Goal: Task Accomplishment & Management: Use online tool/utility

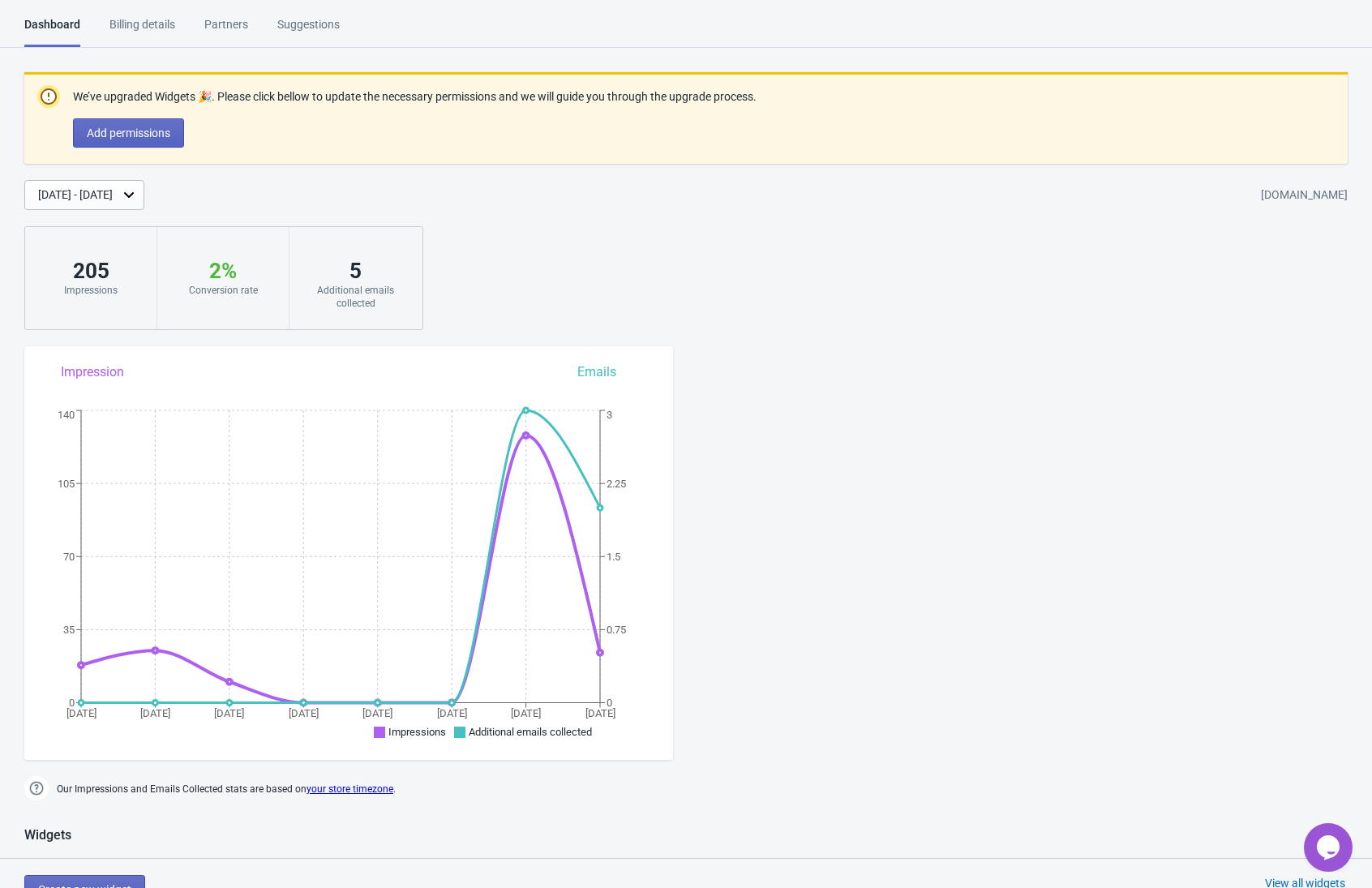
click at [144, 27] on div "Billing details" at bounding box center [142, 31] width 66 height 28
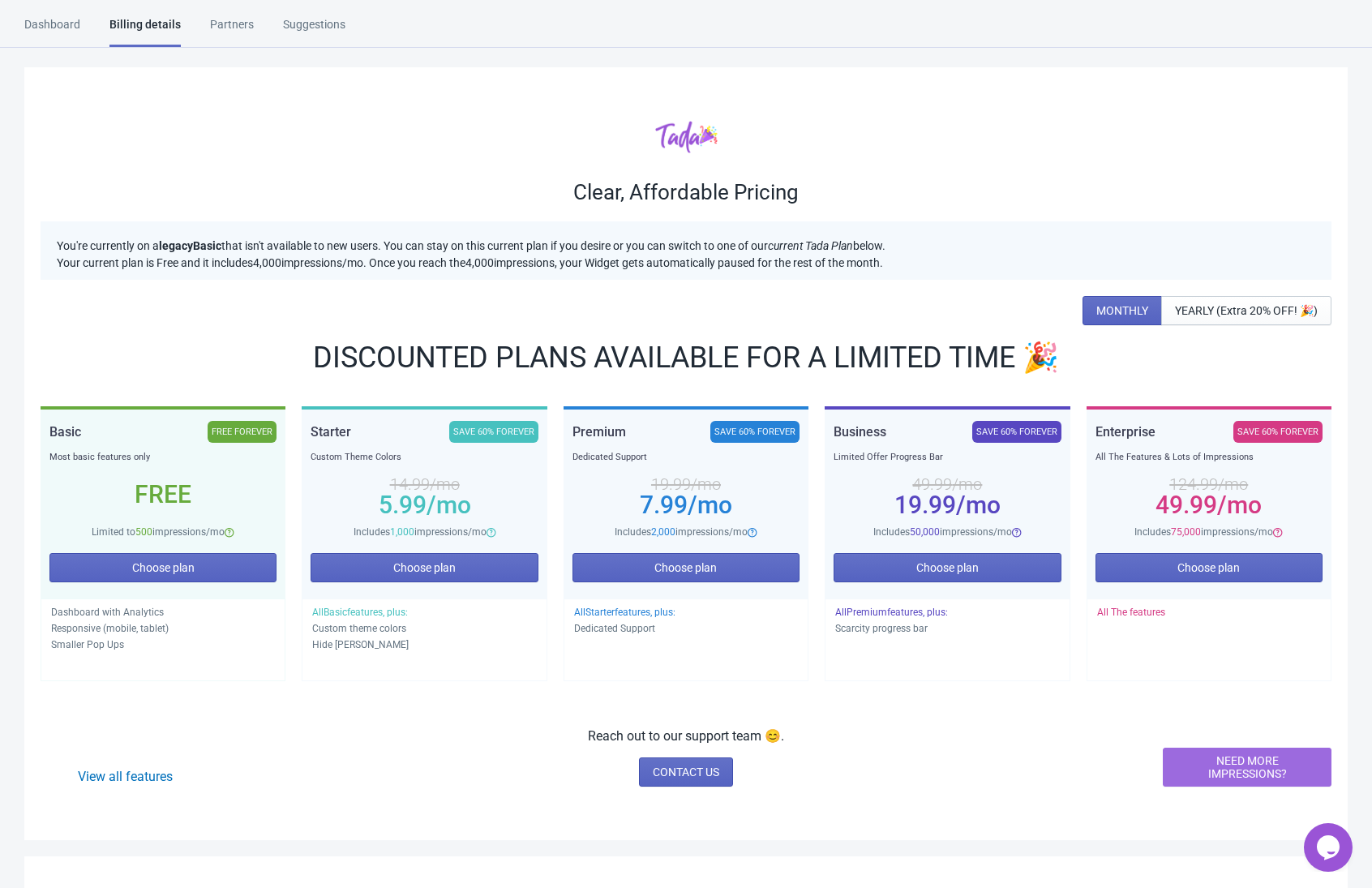
click at [304, 29] on div "Suggestions" at bounding box center [313, 31] width 62 height 28
click at [330, 22] on div "Suggestions" at bounding box center [313, 31] width 62 height 28
click at [48, 22] on div "Dashboard" at bounding box center [52, 31] width 56 height 28
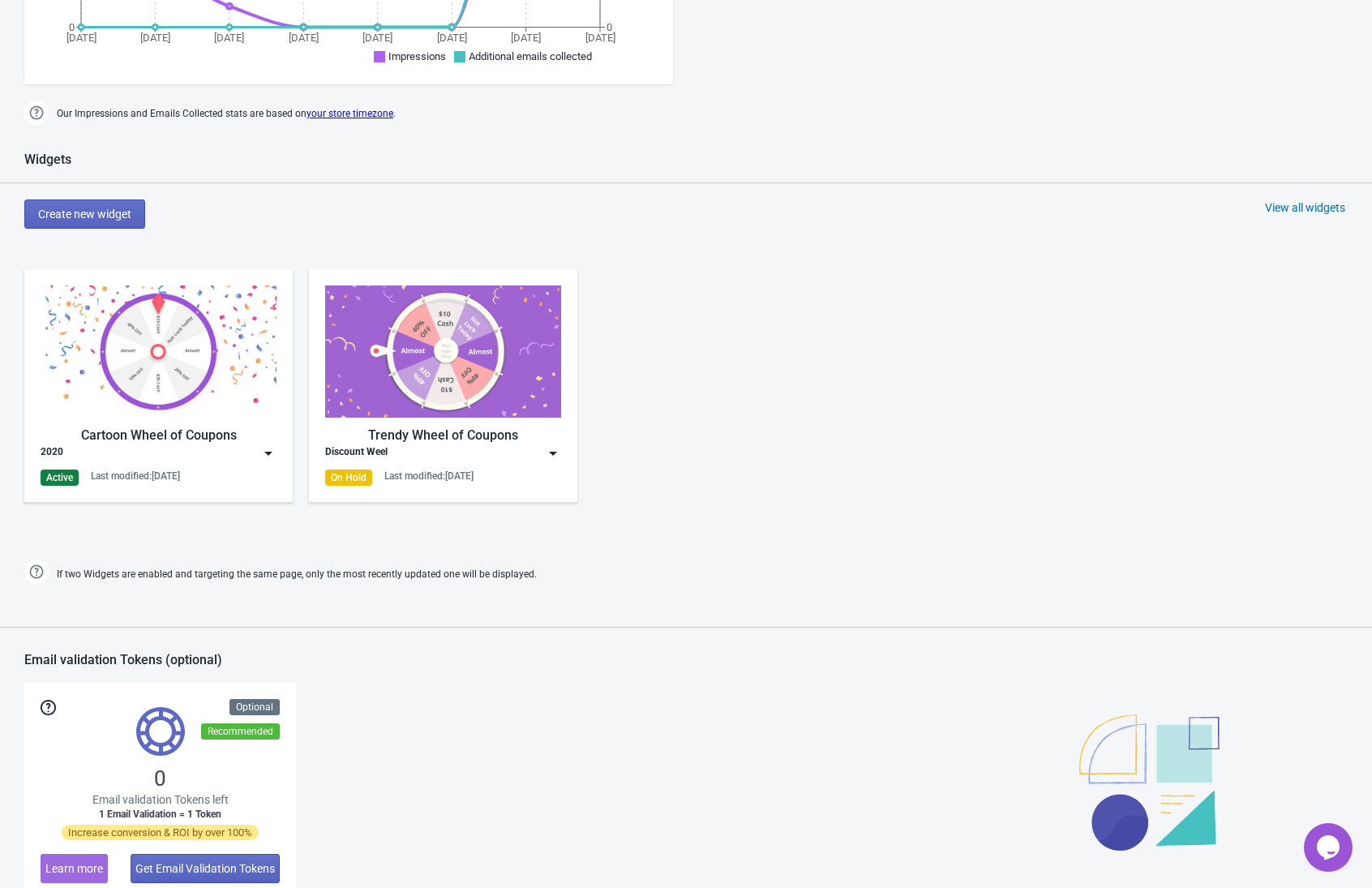
scroll to position [673, 0]
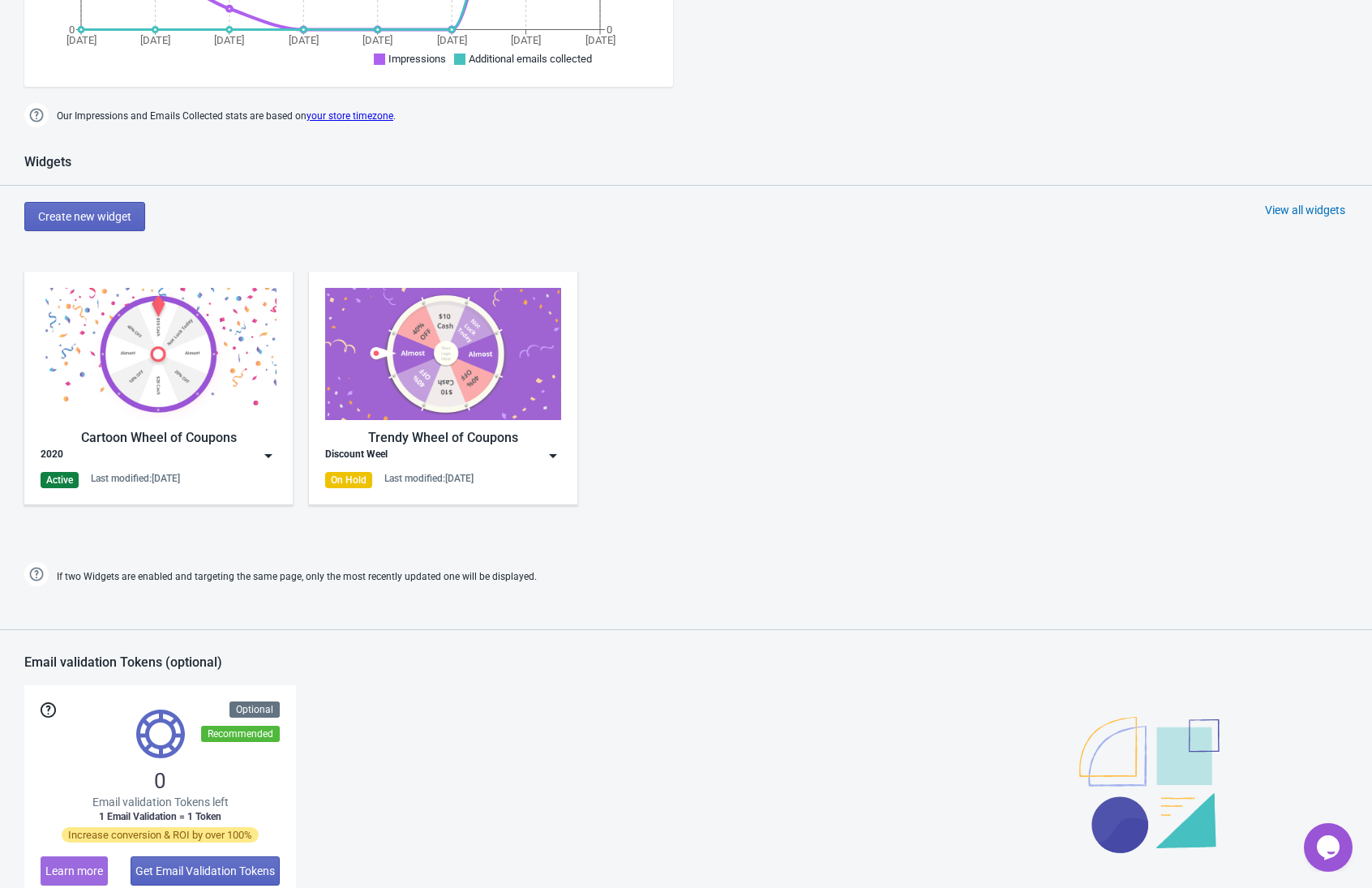
click at [268, 456] on img at bounding box center [269, 456] width 17 height 17
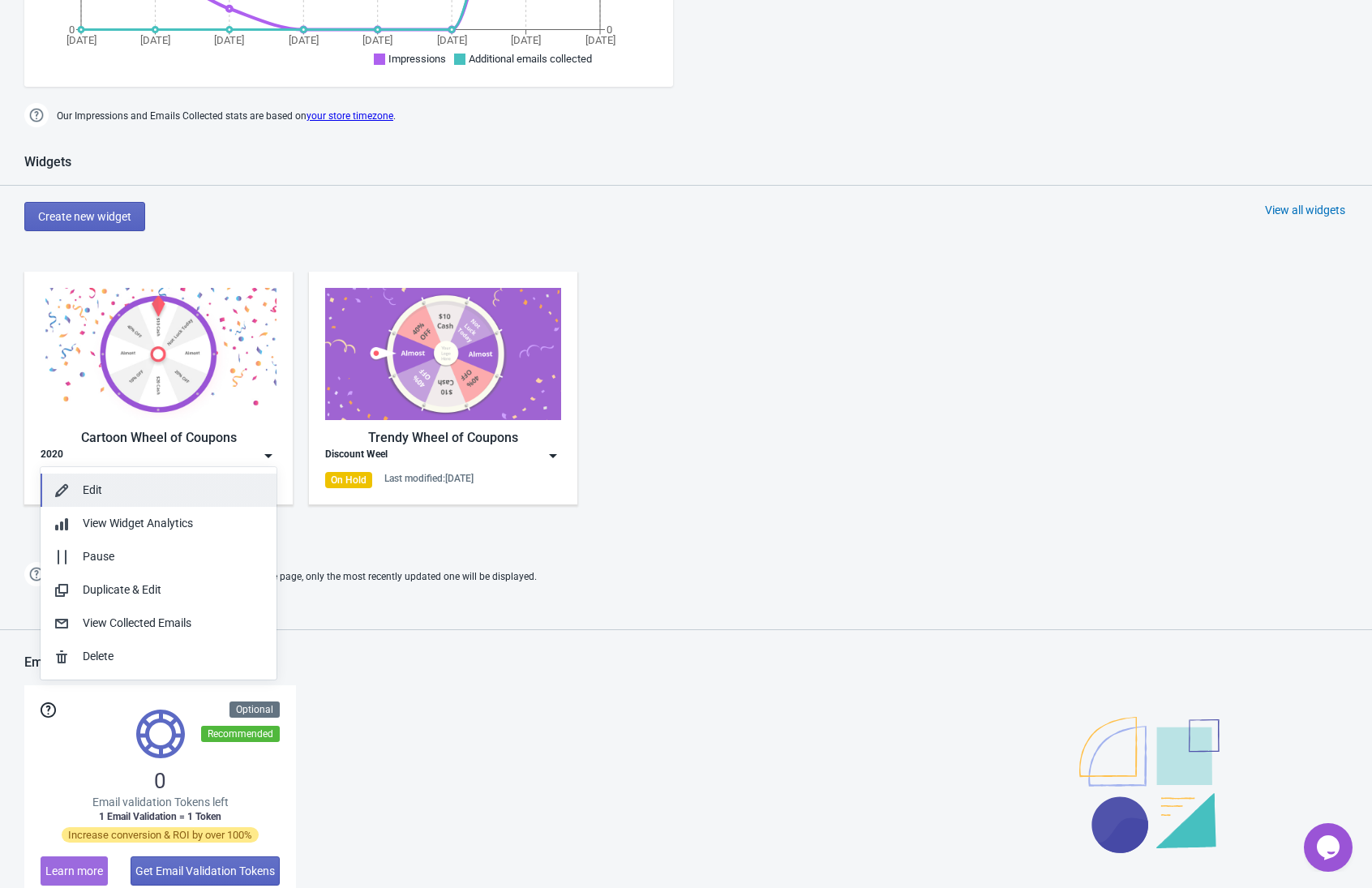
click at [95, 485] on div "Edit" at bounding box center [172, 490] width 180 height 17
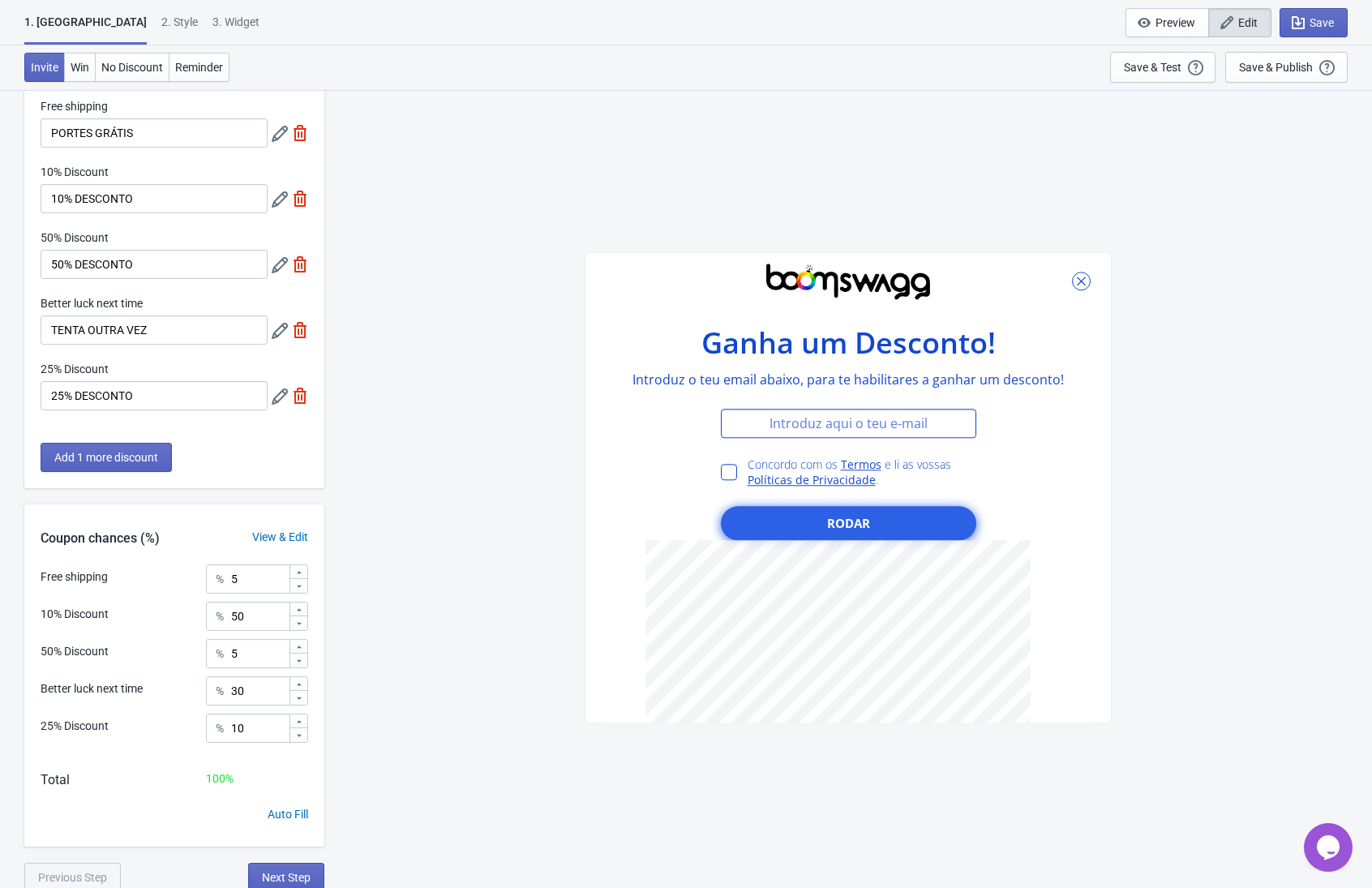
scroll to position [89, 0]
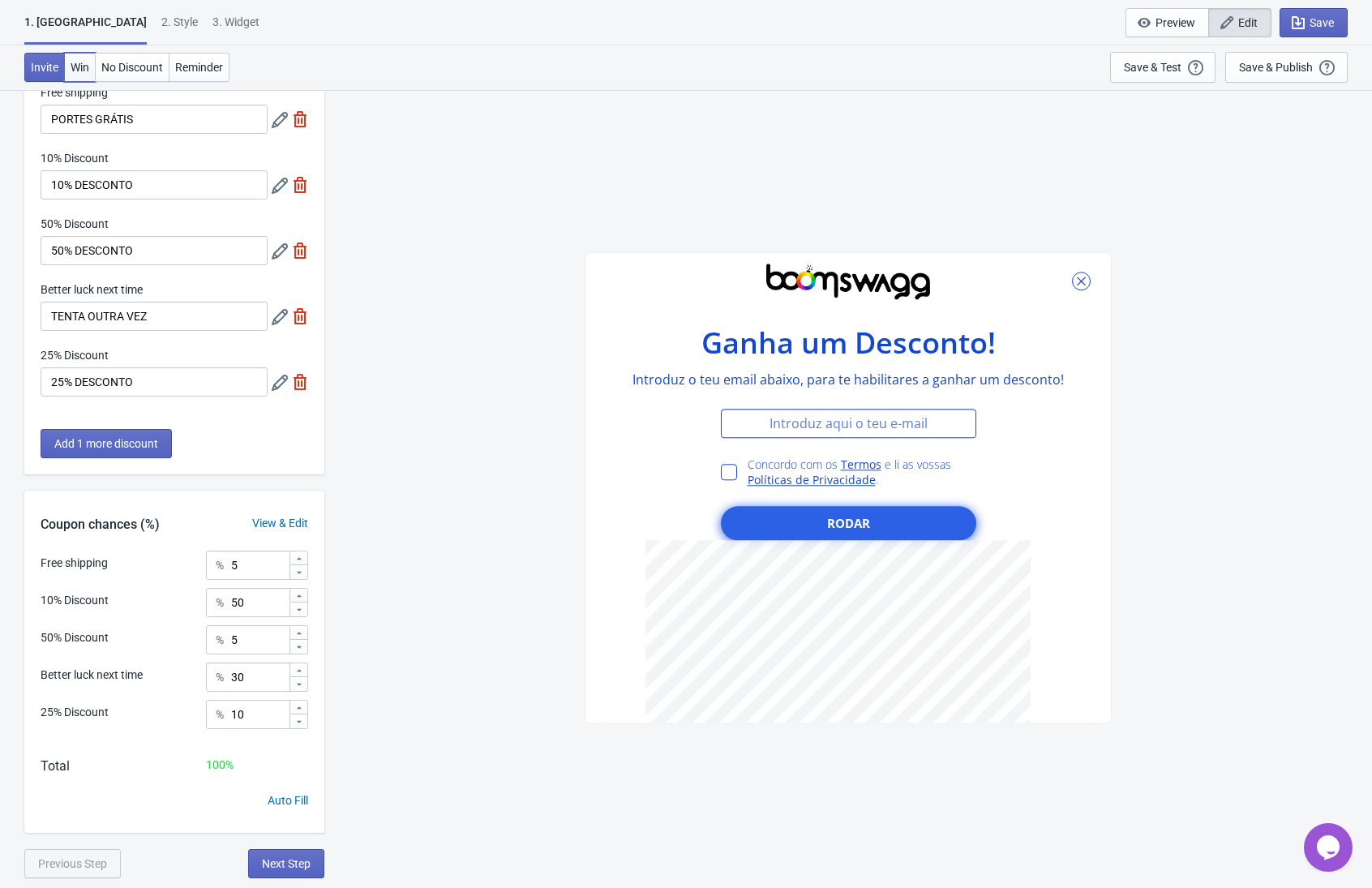
click at [77, 63] on span "Win" at bounding box center [80, 67] width 18 height 13
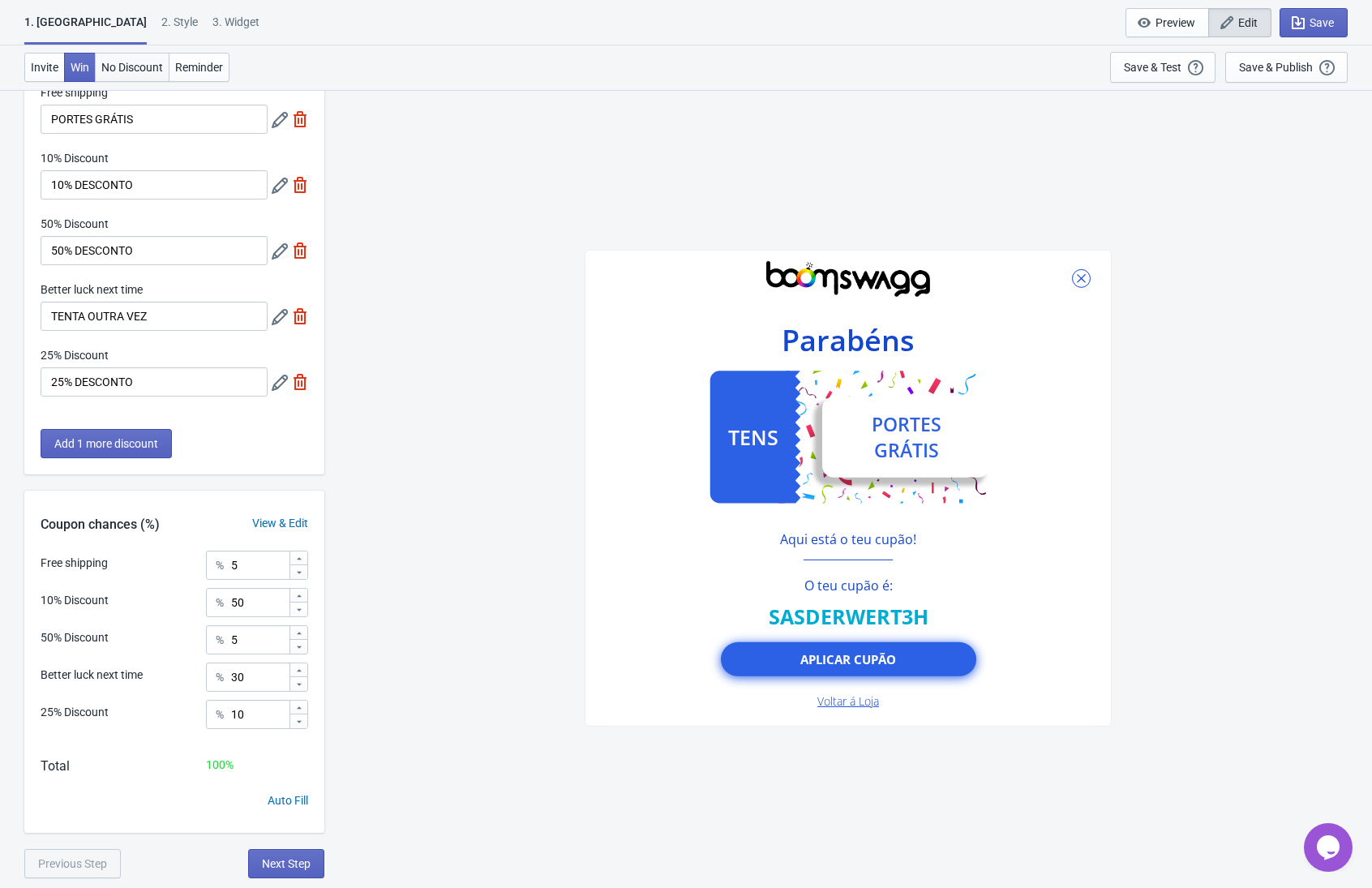
click at [126, 67] on span "No Discount" at bounding box center [132, 67] width 62 height 13
type input "no_code"
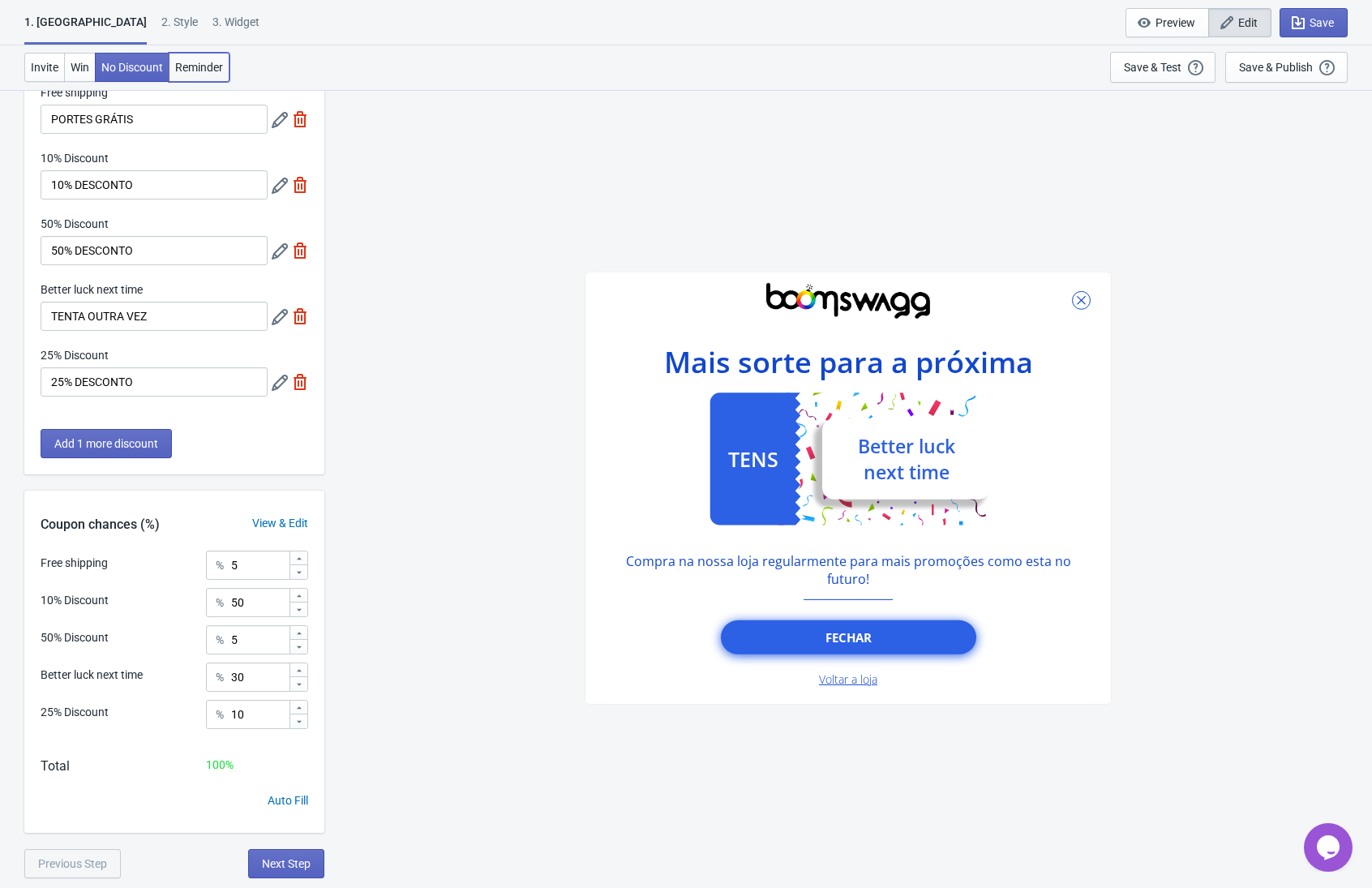
click at [200, 67] on span "Reminder" at bounding box center [200, 67] width 48 height 13
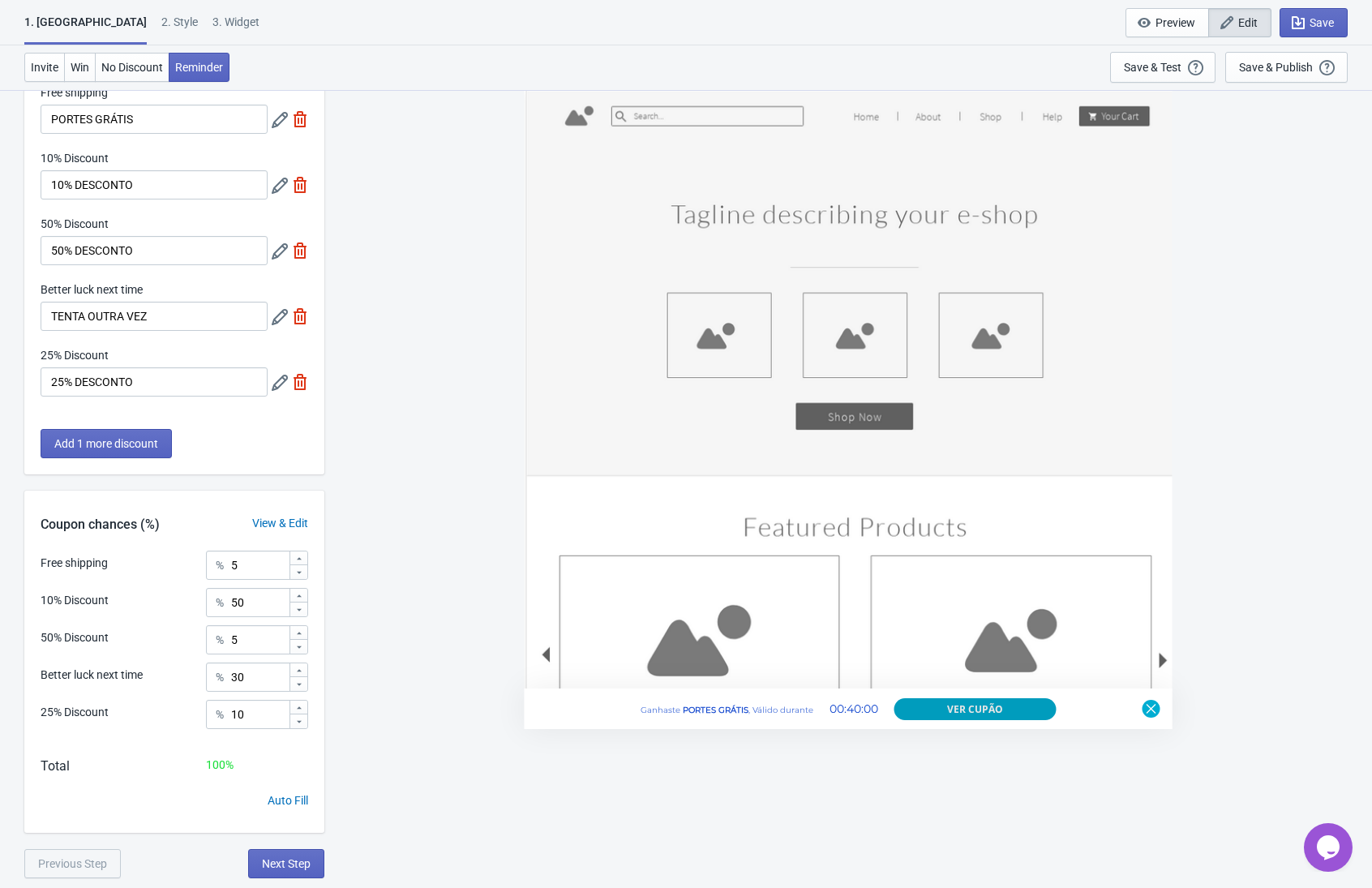
click at [999, 713] on button "Ver cupão" at bounding box center [975, 709] width 162 height 22
click at [1172, 24] on span "Preview" at bounding box center [1176, 23] width 40 height 13
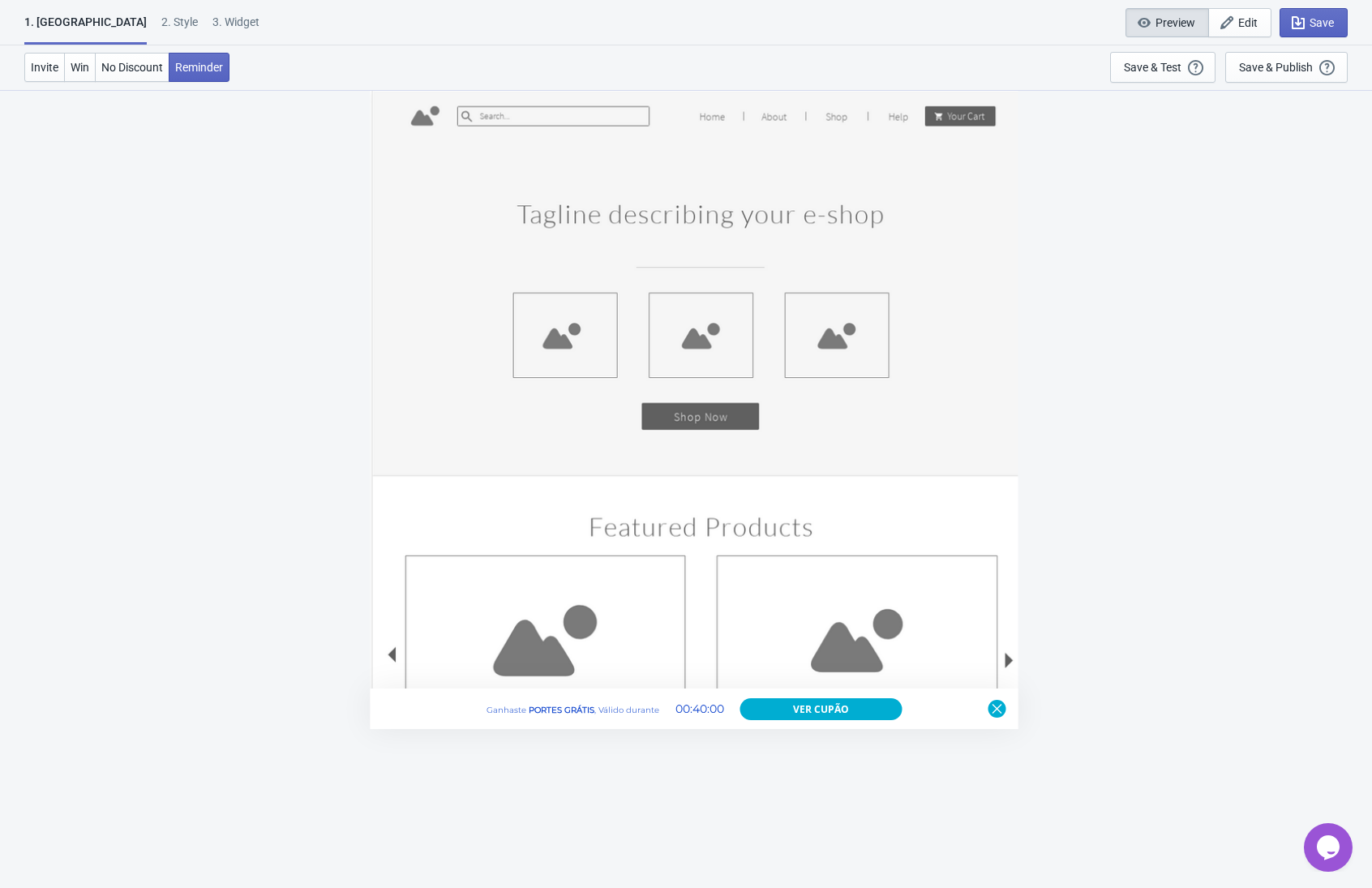
click at [1174, 20] on span "Preview" at bounding box center [1176, 23] width 40 height 13
